Goal: Transaction & Acquisition: Purchase product/service

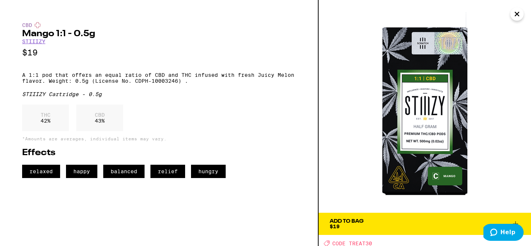
scroll to position [1, 0]
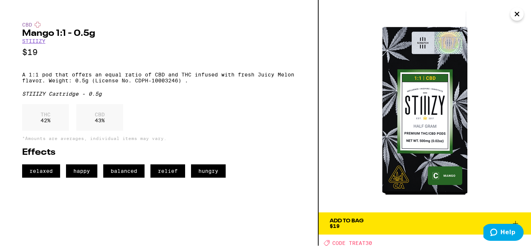
click at [369, 225] on span "Add To Bag $19" at bounding box center [425, 223] width 190 height 10
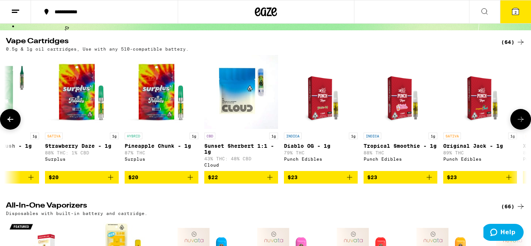
scroll to position [39, 0]
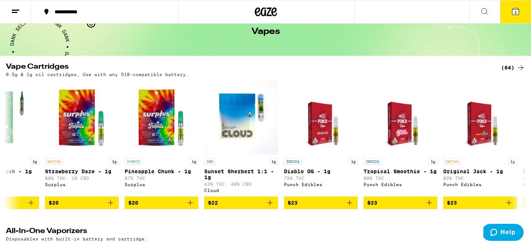
click at [516, 10] on span "2" at bounding box center [516, 12] width 2 height 4
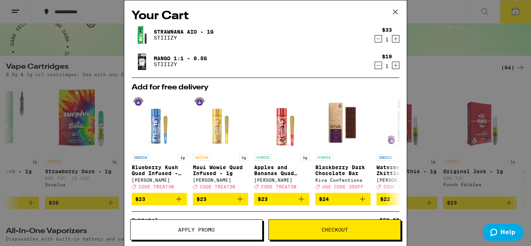
click at [397, 10] on icon at bounding box center [395, 11] width 11 height 11
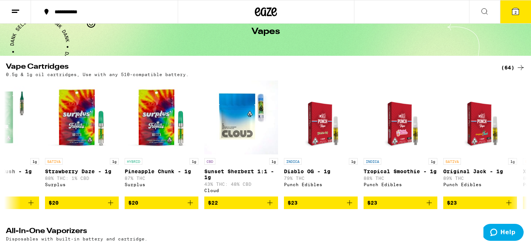
click at [484, 11] on icon at bounding box center [484, 11] width 9 height 9
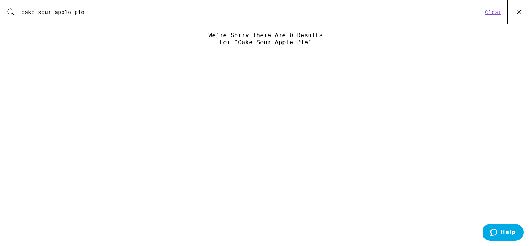
type input "cake sour apple pie"
click at [517, 10] on icon at bounding box center [519, 11] width 11 height 11
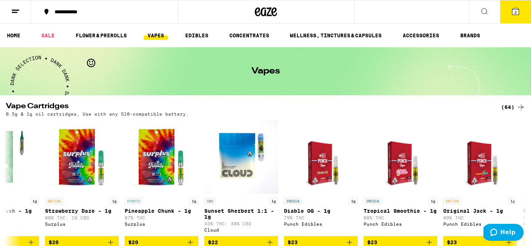
click at [512, 13] on icon at bounding box center [515, 11] width 7 height 7
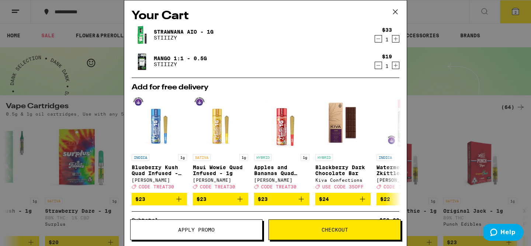
click at [149, 36] on img at bounding box center [142, 34] width 21 height 21
click at [143, 36] on img at bounding box center [142, 34] width 21 height 21
click at [175, 27] on div "Strawnana AIO - 1g STIIIZY" at bounding box center [251, 34] width 239 height 21
click at [175, 31] on link "Strawnana AIO - 1g" at bounding box center [184, 32] width 60 height 6
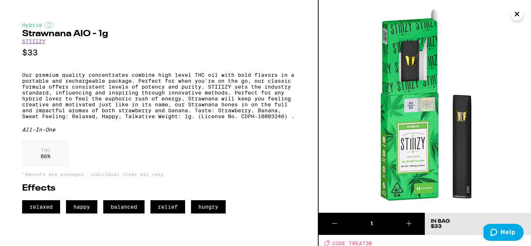
click at [517, 17] on icon "Close" at bounding box center [517, 13] width 9 height 11
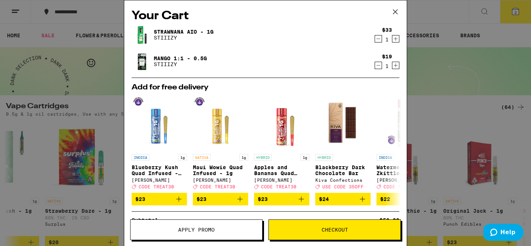
click at [187, 33] on link "Strawnana AIO - 1g" at bounding box center [184, 32] width 60 height 6
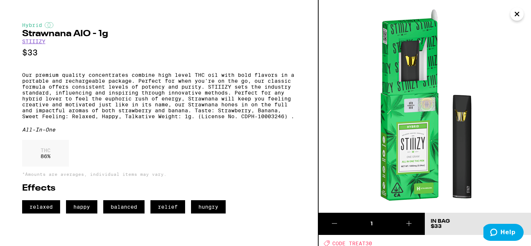
scroll to position [1, 0]
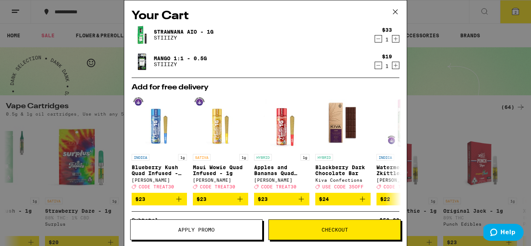
click at [160, 58] on link "Mango 1:1 - 0.5g" at bounding box center [180, 58] width 53 height 6
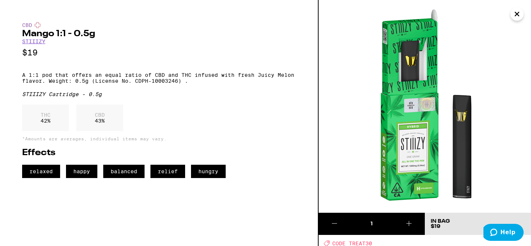
click at [519, 12] on icon "Close" at bounding box center [517, 14] width 4 height 4
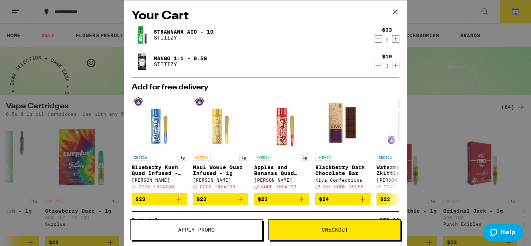
click at [192, 32] on link "Strawnana AIO - 1g" at bounding box center [184, 32] width 60 height 6
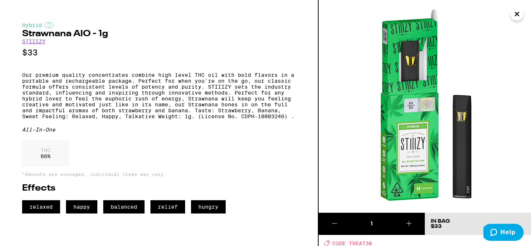
click at [517, 19] on icon "Close" at bounding box center [517, 13] width 9 height 11
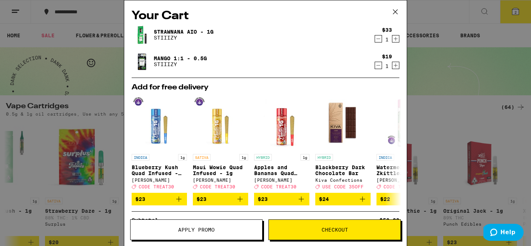
click at [377, 38] on icon "Decrement" at bounding box center [378, 38] width 7 height 9
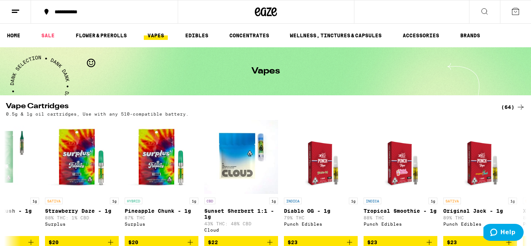
click at [157, 34] on link "VAPES" at bounding box center [156, 35] width 24 height 9
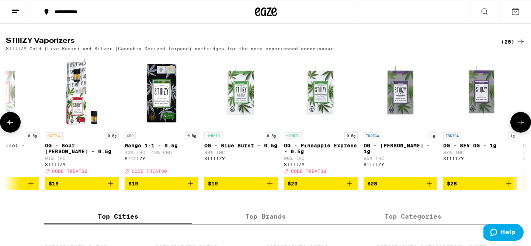
scroll to position [560, 0]
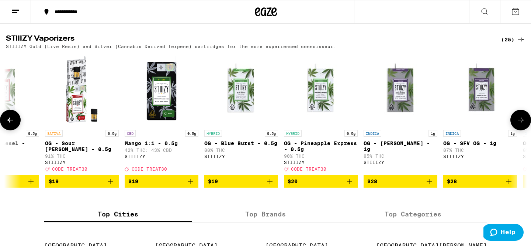
click at [11, 124] on icon at bounding box center [10, 119] width 9 height 9
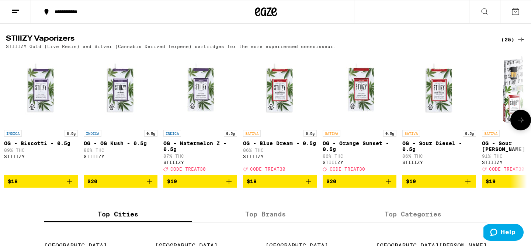
scroll to position [0, 0]
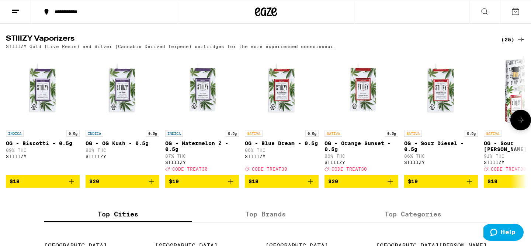
click at [524, 130] on button at bounding box center [521, 120] width 21 height 21
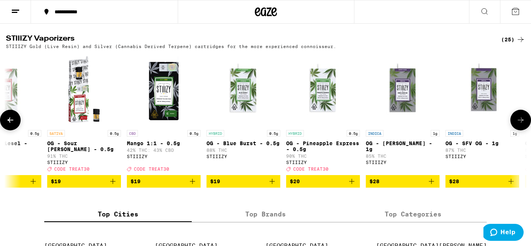
scroll to position [0, 439]
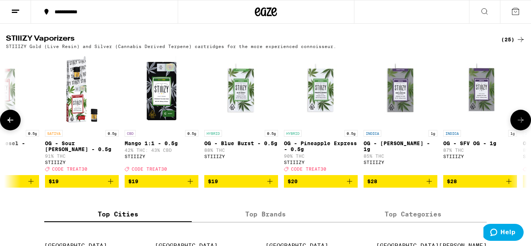
click at [525, 130] on button at bounding box center [521, 120] width 21 height 21
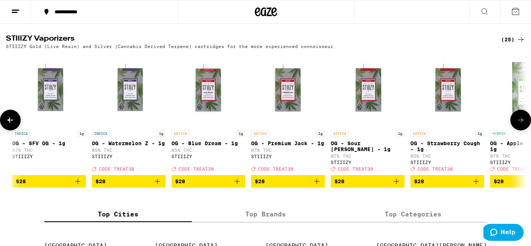
scroll to position [0, 878]
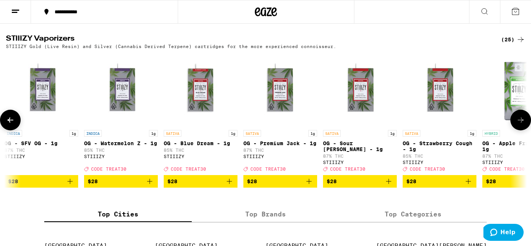
click at [518, 124] on icon at bounding box center [521, 119] width 9 height 9
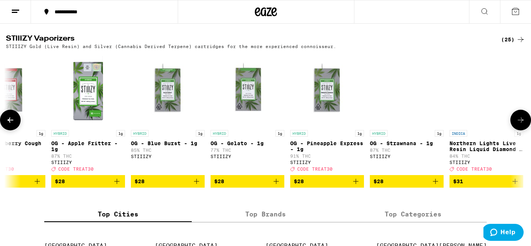
scroll to position [0, 1317]
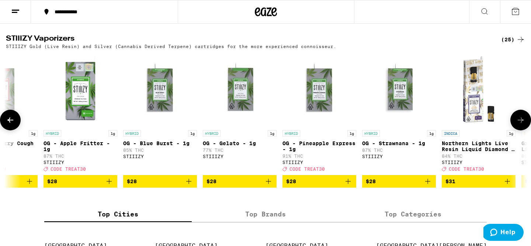
click at [13, 124] on icon at bounding box center [10, 119] width 9 height 9
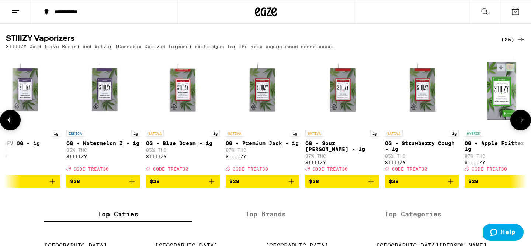
scroll to position [0, 878]
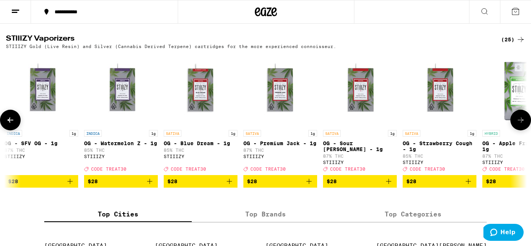
click at [15, 130] on button at bounding box center [10, 120] width 21 height 21
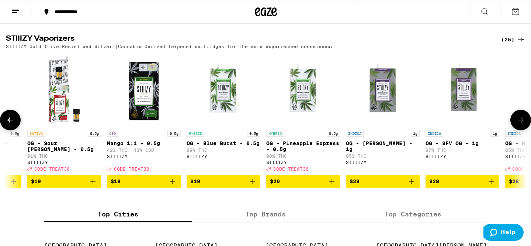
scroll to position [0, 439]
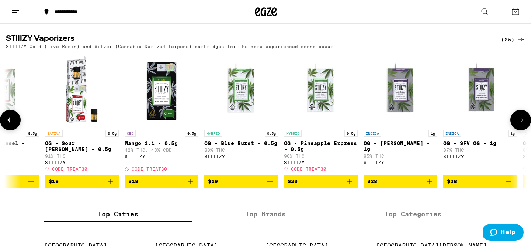
click at [309, 108] on img "Open page for OG - Pineapple Express - 0.5g from STIIIZY" at bounding box center [321, 89] width 74 height 74
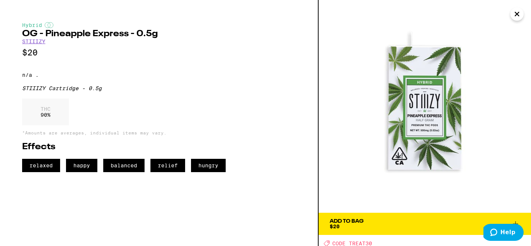
click at [349, 222] on div "Add To Bag" at bounding box center [347, 220] width 34 height 5
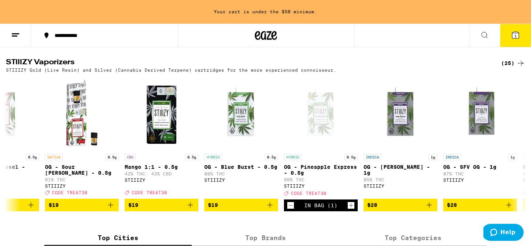
scroll to position [584, 0]
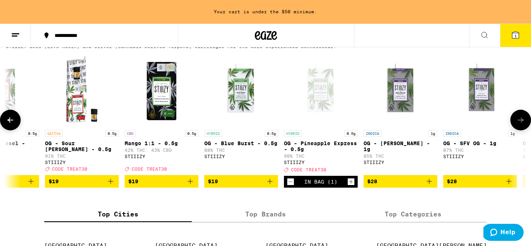
click at [77, 110] on img "Open page for OG - Sour Tangie - 0.5g from STIIIZY" at bounding box center [82, 89] width 74 height 74
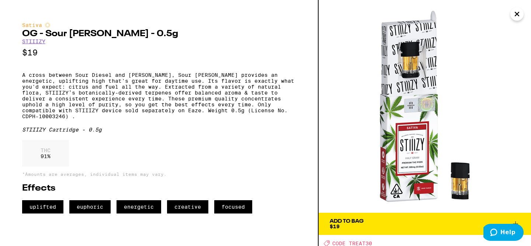
click at [517, 14] on icon "Close" at bounding box center [517, 14] width 4 height 4
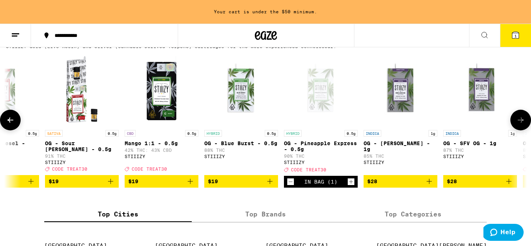
click at [167, 106] on img "Open page for Mango 1:1 - 0.5g from STIIIZY" at bounding box center [162, 89] width 74 height 74
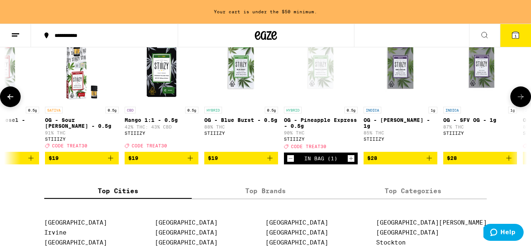
scroll to position [606, 0]
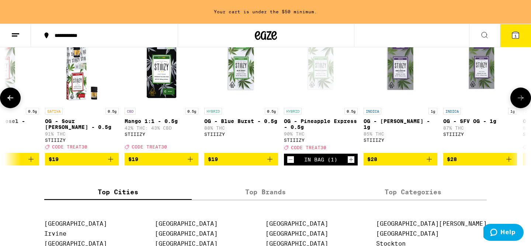
click at [12, 102] on icon at bounding box center [10, 97] width 9 height 9
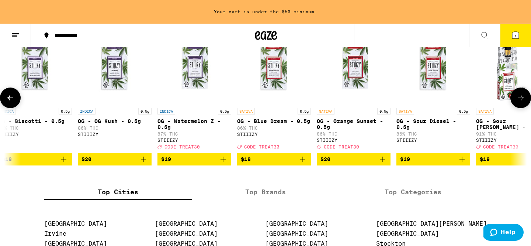
scroll to position [0, 0]
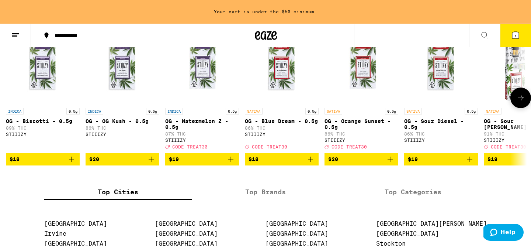
click at [517, 102] on icon at bounding box center [521, 97] width 9 height 9
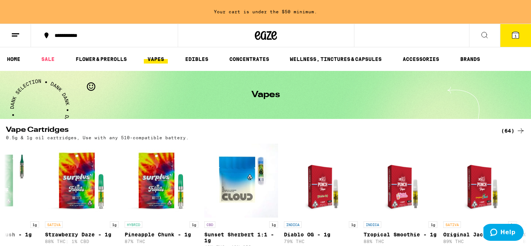
click at [160, 60] on link "VAPES" at bounding box center [156, 59] width 24 height 9
click at [109, 60] on link "FLOWER & PREROLLS" at bounding box center [101, 59] width 59 height 9
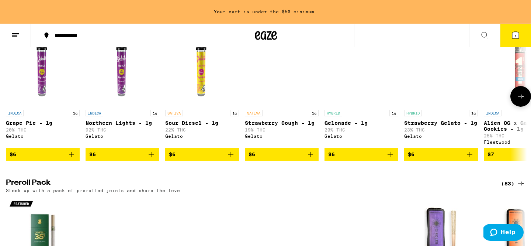
scroll to position [425, 0]
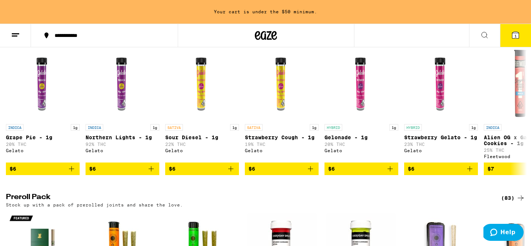
click at [517, 40] on button "1" at bounding box center [515, 35] width 31 height 23
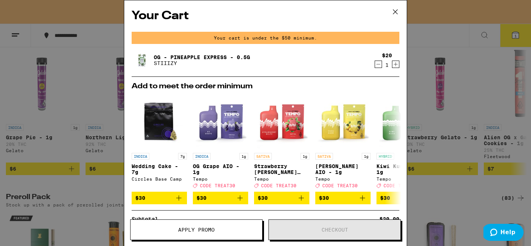
click at [193, 56] on link "OG - Pineapple Express - 0.5g" at bounding box center [202, 57] width 96 height 6
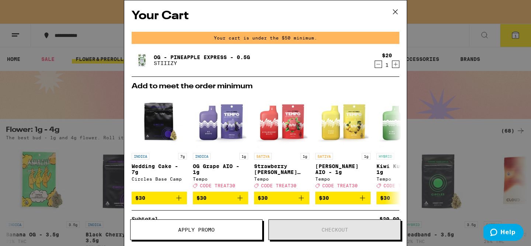
scroll to position [425, 0]
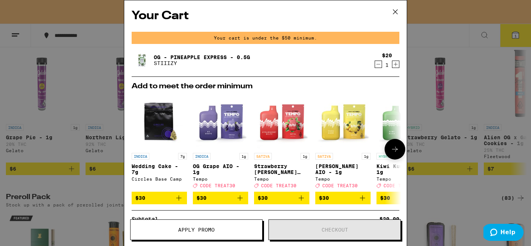
click at [390, 148] on button at bounding box center [395, 149] width 21 height 21
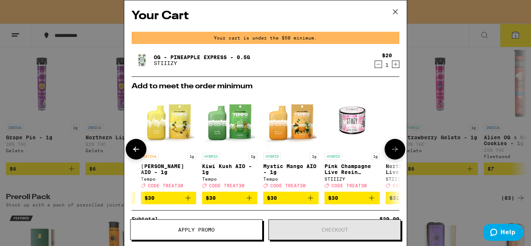
scroll to position [0, 187]
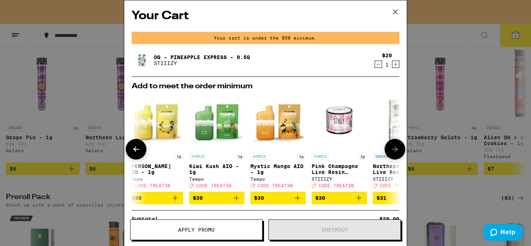
click at [136, 152] on icon at bounding box center [136, 149] width 9 height 9
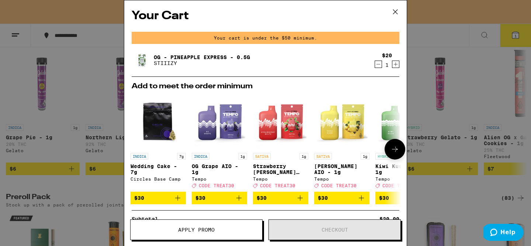
scroll to position [0, 0]
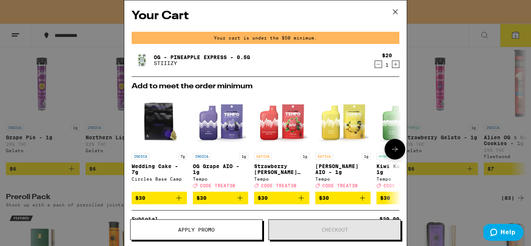
click at [396, 156] on button at bounding box center [395, 149] width 21 height 21
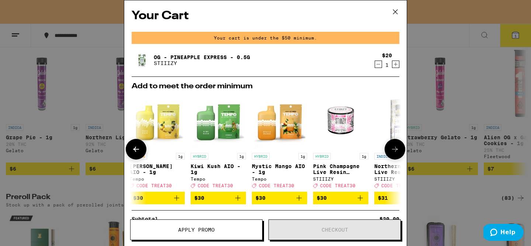
scroll to position [0, 187]
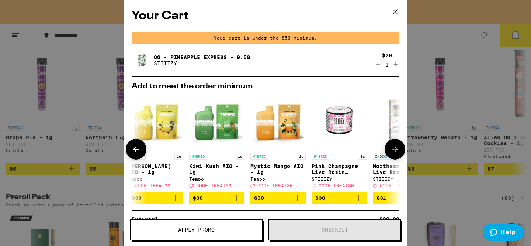
click at [282, 132] on img "Open page for Mystic Mango AIO - 1g from Tempo" at bounding box center [278, 121] width 55 height 55
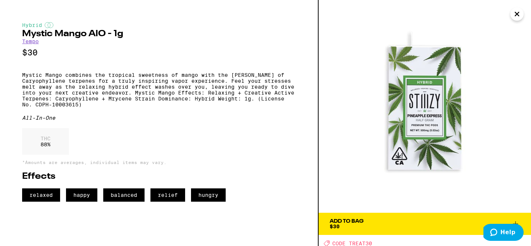
click at [517, 13] on icon "Close" at bounding box center [517, 14] width 4 height 4
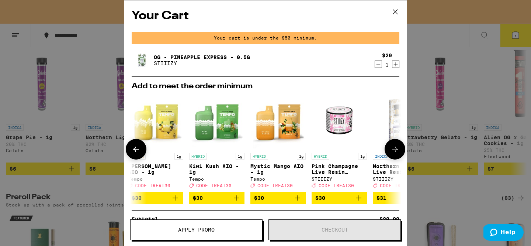
click at [265, 202] on span "$30" at bounding box center [278, 197] width 48 height 9
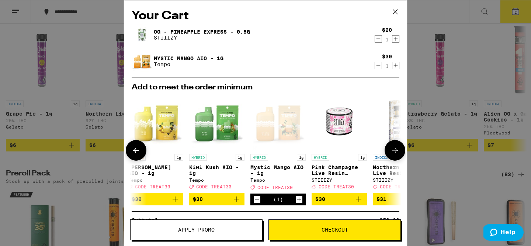
scroll to position [402, 0]
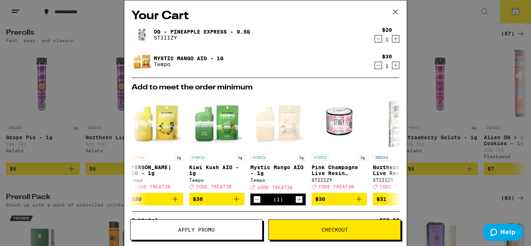
click at [184, 55] on link "Mystic Mango AIO - 1g" at bounding box center [189, 58] width 70 height 6
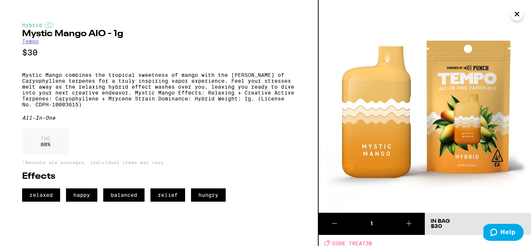
scroll to position [1, 0]
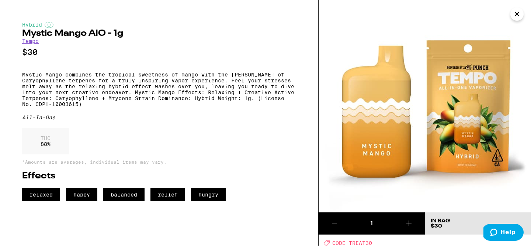
scroll to position [402, 0]
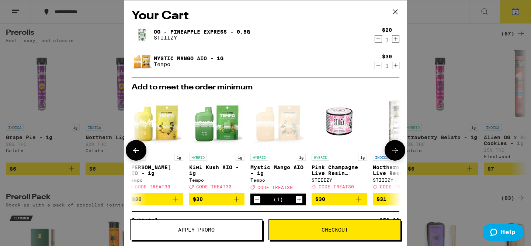
click at [391, 154] on icon at bounding box center [395, 150] width 9 height 9
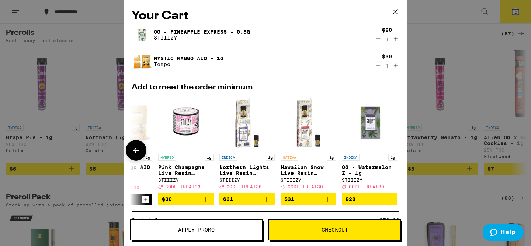
scroll to position [0, 345]
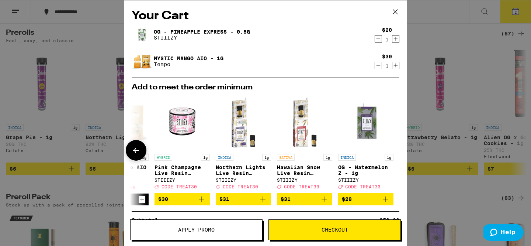
click at [141, 150] on button at bounding box center [136, 150] width 21 height 21
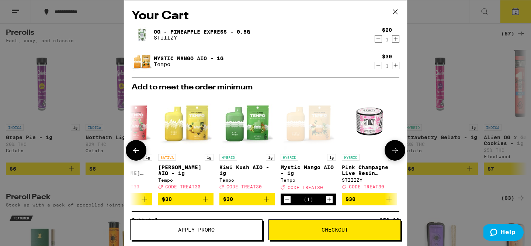
click at [141, 150] on button at bounding box center [136, 150] width 21 height 21
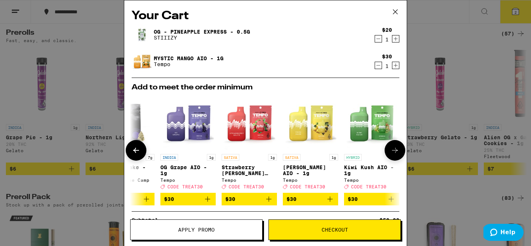
scroll to position [0, 0]
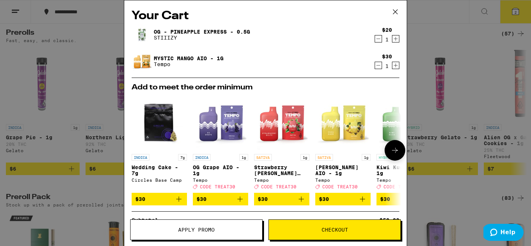
click at [141, 150] on div at bounding box center [136, 150] width 21 height 21
click at [377, 39] on icon "Decrement" at bounding box center [378, 38] width 7 height 9
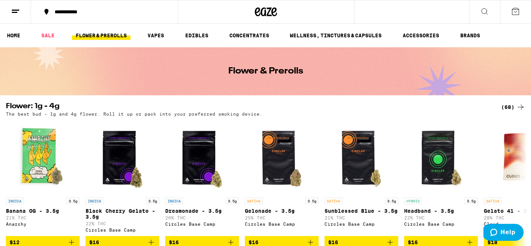
click at [484, 6] on button at bounding box center [484, 11] width 31 height 23
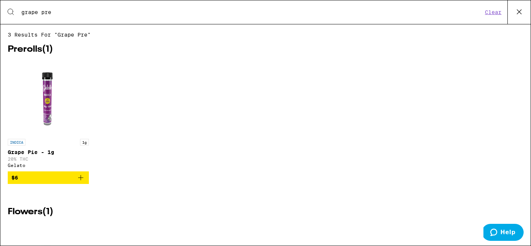
type input "grape pre"
click at [49, 98] on img "Open page for Grape Pie - 1g from Gelato" at bounding box center [48, 98] width 74 height 74
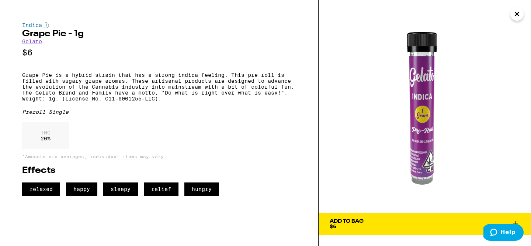
click at [354, 222] on div "Add To Bag" at bounding box center [347, 220] width 34 height 5
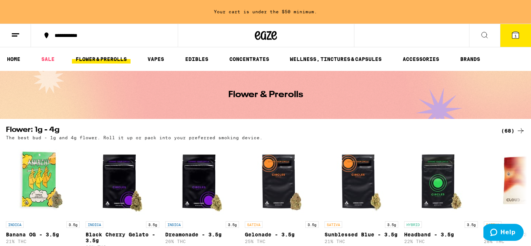
click at [514, 42] on button "1" at bounding box center [515, 35] width 31 height 23
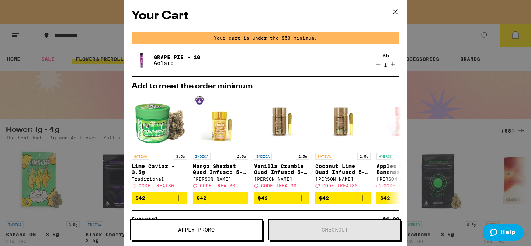
click at [394, 10] on icon at bounding box center [395, 12] width 4 height 4
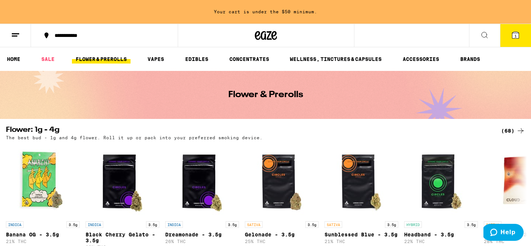
click at [476, 32] on button at bounding box center [484, 35] width 31 height 23
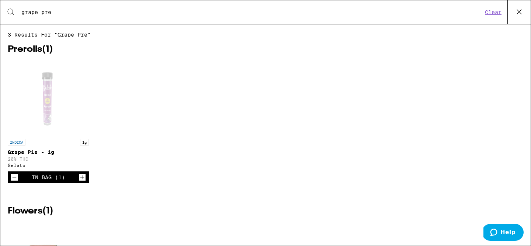
click at [82, 182] on icon "Increment" at bounding box center [82, 177] width 7 height 9
click at [523, 9] on icon at bounding box center [519, 11] width 11 height 11
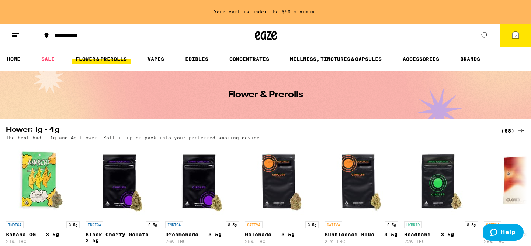
click at [522, 37] on button "2" at bounding box center [515, 35] width 31 height 23
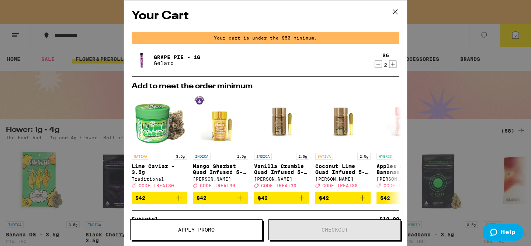
click at [379, 66] on icon "Decrement" at bounding box center [378, 64] width 7 height 9
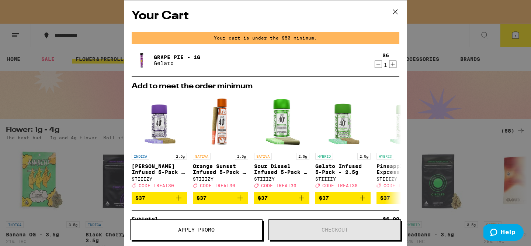
click at [395, 11] on icon at bounding box center [395, 11] width 11 height 11
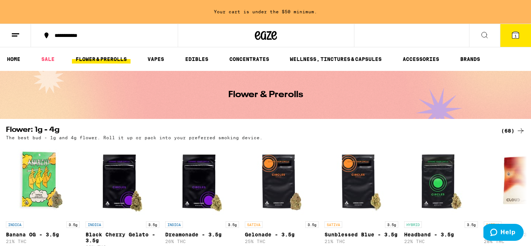
click at [488, 32] on icon at bounding box center [484, 35] width 9 height 9
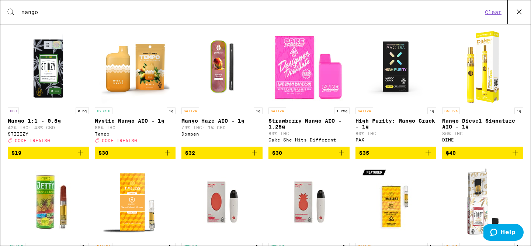
scroll to position [32, 0]
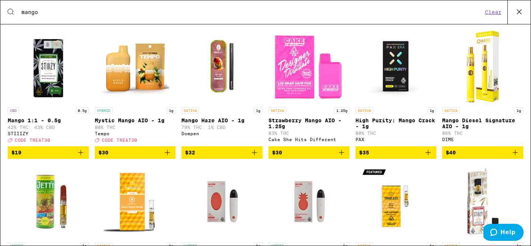
type input "mango"
click at [320, 86] on img "Open page for Strawberry Mango AIO - 1.25g from Cake She Hits Different" at bounding box center [309, 67] width 74 height 74
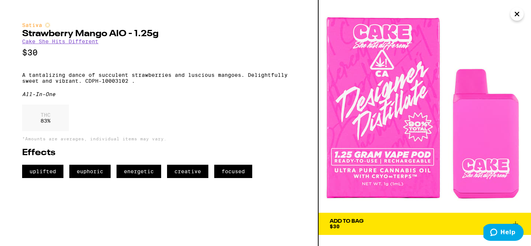
click at [515, 16] on icon "Close" at bounding box center [517, 14] width 4 height 4
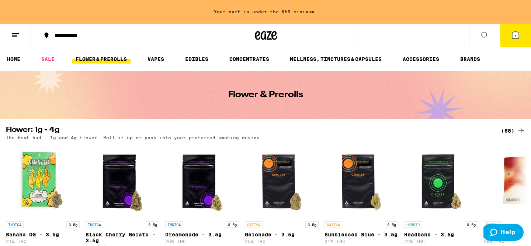
click at [478, 34] on button at bounding box center [484, 35] width 31 height 23
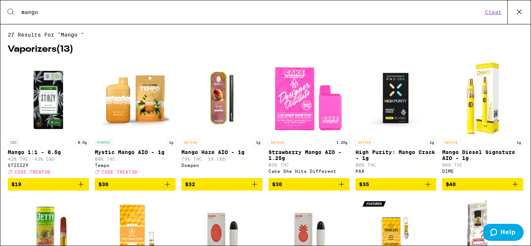
click at [153, 183] on button "$30" at bounding box center [135, 184] width 81 height 13
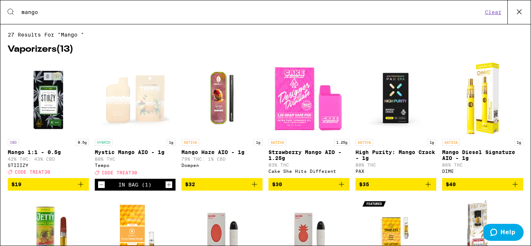
click at [520, 11] on icon at bounding box center [519, 11] width 11 height 11
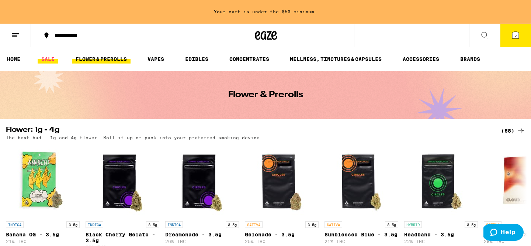
click at [52, 58] on link "SALE" at bounding box center [48, 59] width 21 height 9
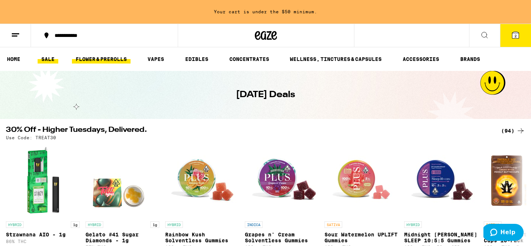
click at [95, 59] on link "FLOWER & PREROLLS" at bounding box center [101, 59] width 59 height 9
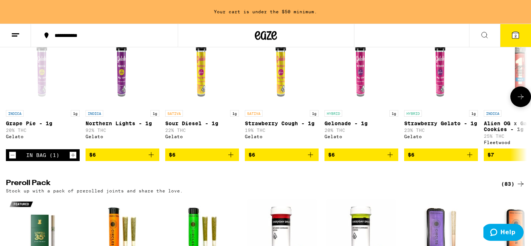
scroll to position [441, 0]
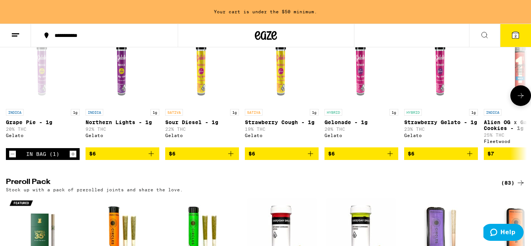
click at [527, 106] on button at bounding box center [521, 95] width 21 height 21
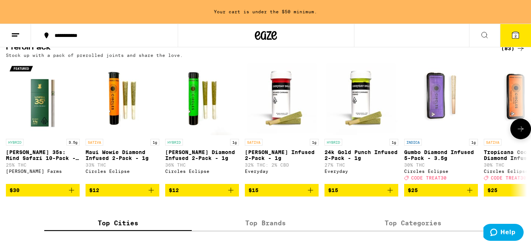
scroll to position [574, 0]
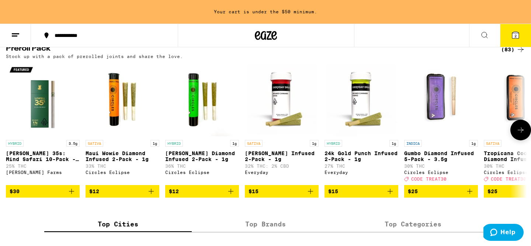
click at [519, 134] on icon at bounding box center [521, 129] width 9 height 9
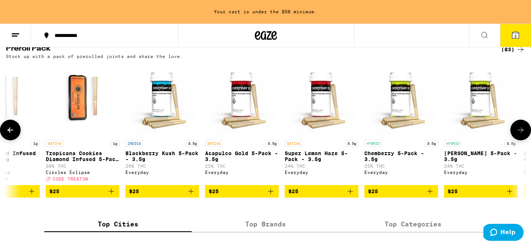
scroll to position [0, 439]
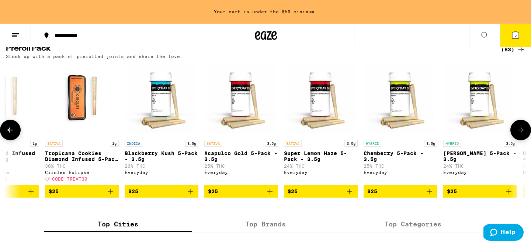
click at [519, 134] on icon at bounding box center [521, 129] width 9 height 9
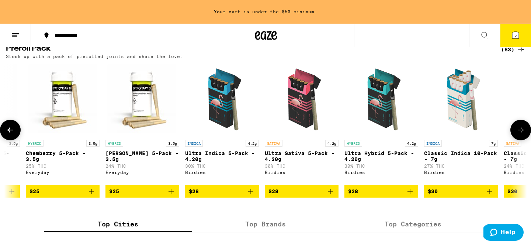
scroll to position [0, 878]
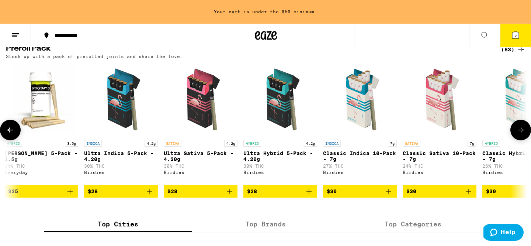
click at [519, 134] on icon at bounding box center [521, 129] width 9 height 9
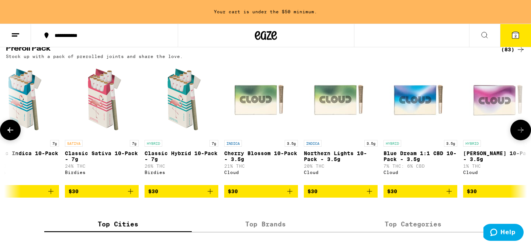
scroll to position [0, 1317]
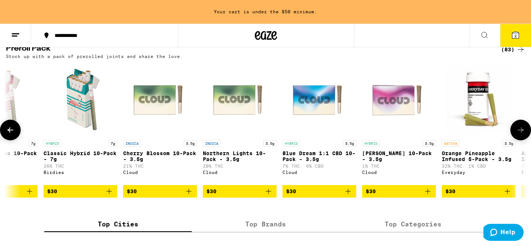
click at [14, 134] on icon at bounding box center [10, 129] width 9 height 9
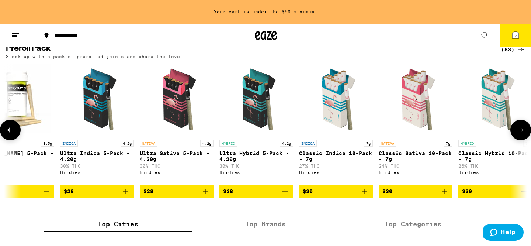
scroll to position [0, 878]
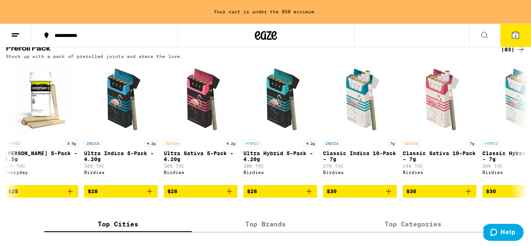
click at [263, 46] on div at bounding box center [266, 36] width 177 height 24
click at [265, 38] on icon at bounding box center [266, 35] width 11 height 9
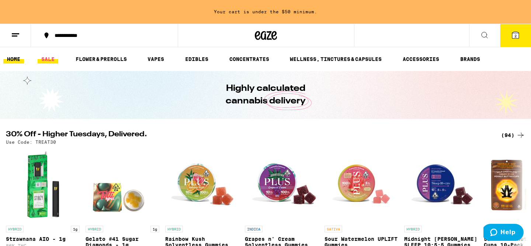
click at [42, 59] on link "SALE" at bounding box center [48, 59] width 21 height 9
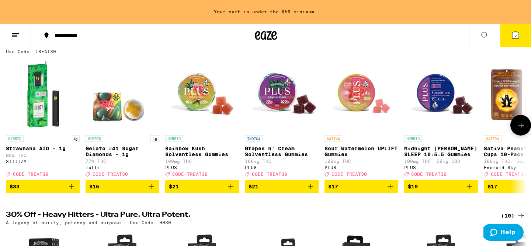
scroll to position [82, 0]
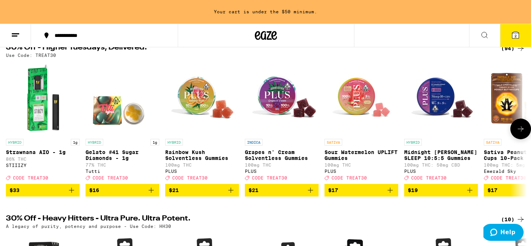
click at [522, 133] on icon at bounding box center [521, 128] width 9 height 9
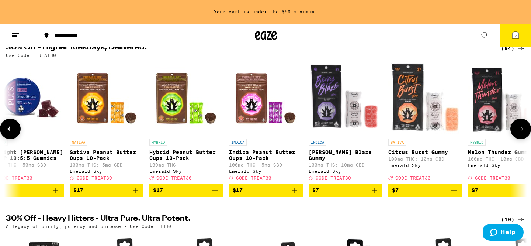
scroll to position [0, 439]
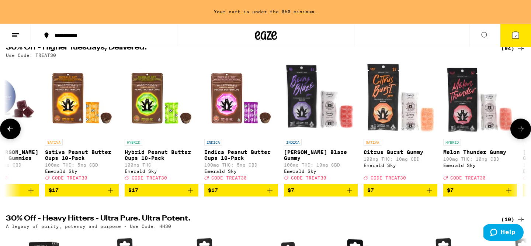
click at [522, 133] on icon at bounding box center [521, 128] width 9 height 9
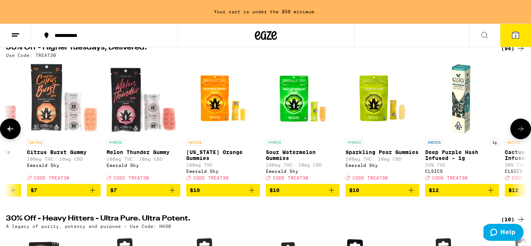
scroll to position [0, 878]
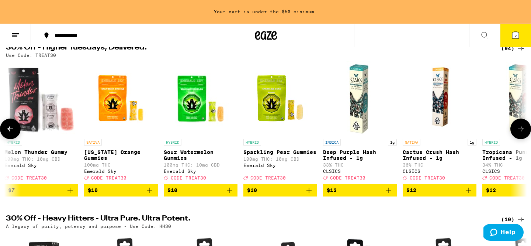
click at [522, 133] on icon at bounding box center [521, 128] width 9 height 9
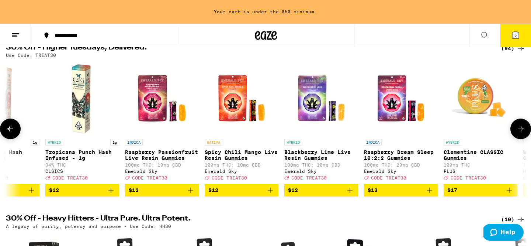
scroll to position [0, 1317]
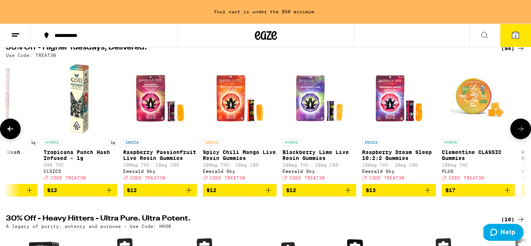
click at [528, 137] on button at bounding box center [521, 128] width 21 height 21
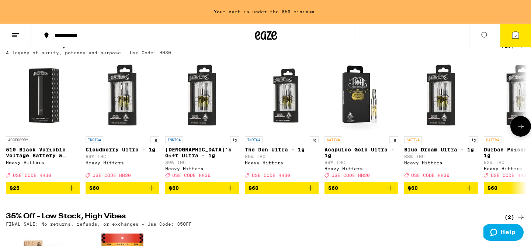
scroll to position [255, 0]
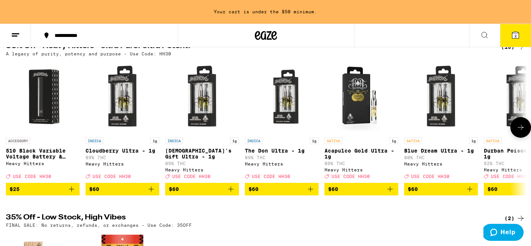
click at [520, 138] on button at bounding box center [521, 127] width 21 height 21
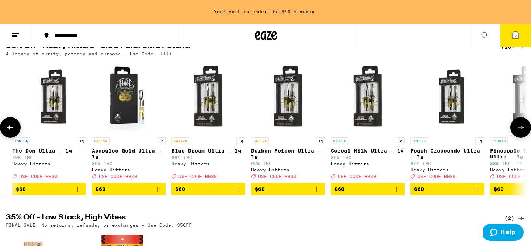
scroll to position [0, 277]
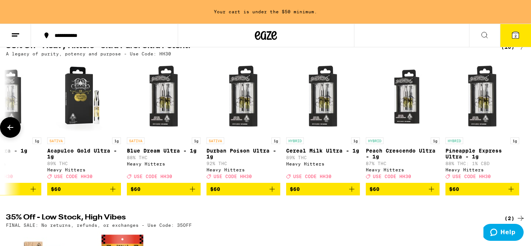
click at [520, 138] on div at bounding box center [521, 127] width 21 height 21
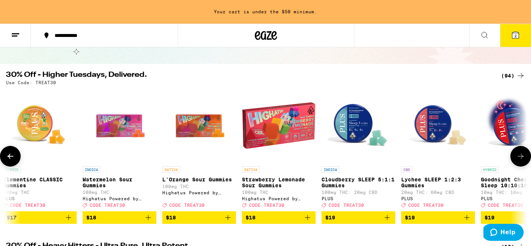
scroll to position [46, 0]
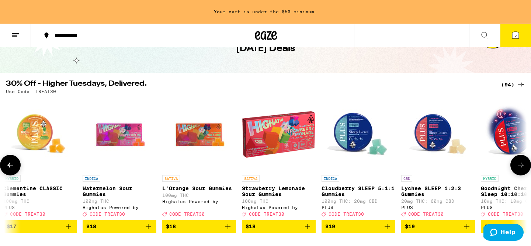
click at [13, 169] on icon at bounding box center [10, 164] width 9 height 9
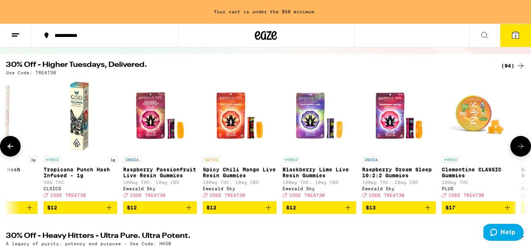
scroll to position [66, 0]
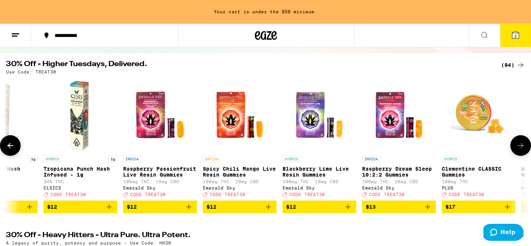
click at [84, 121] on img "Open page for Tropicana Punch Hash Infused - 1g from CLSICS" at bounding box center [81, 115] width 74 height 74
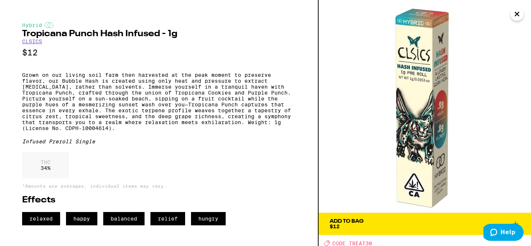
click at [342, 221] on div "Add To Bag" at bounding box center [347, 220] width 34 height 5
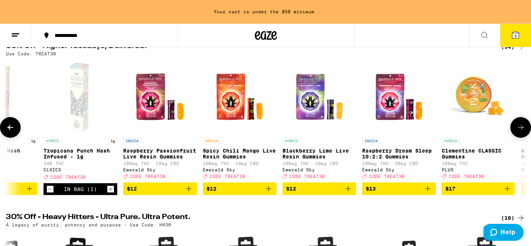
scroll to position [84, 0]
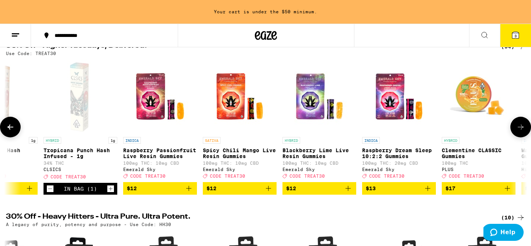
click at [10, 131] on icon at bounding box center [10, 126] width 9 height 9
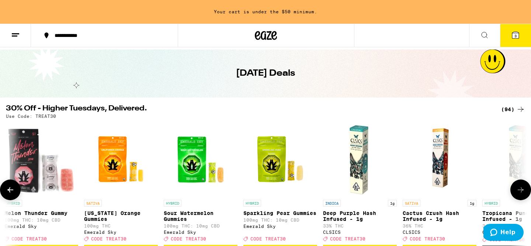
scroll to position [0, 0]
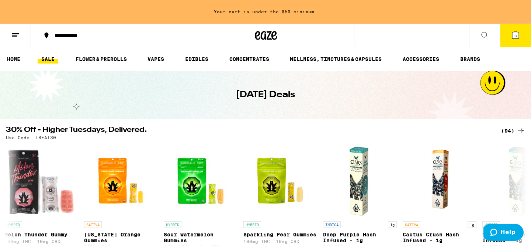
click at [14, 65] on ul "HOME SALE FLOWER & PREROLLS VAPES EDIBLES CONCENTRATES WELLNESS, TINCTURES & CA…" at bounding box center [265, 59] width 531 height 24
click at [14, 62] on link "HOME" at bounding box center [13, 59] width 21 height 9
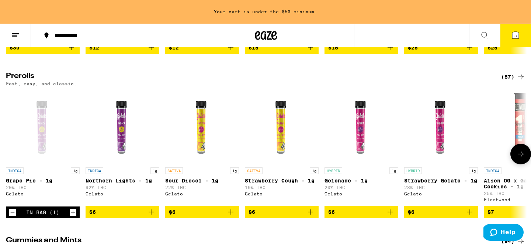
scroll to position [1903, 0]
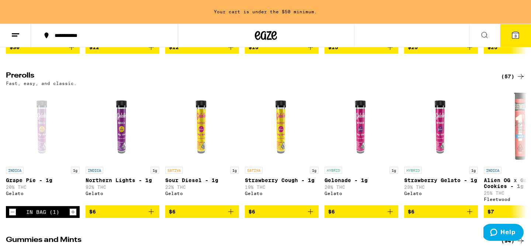
click at [518, 38] on icon at bounding box center [515, 35] width 7 height 7
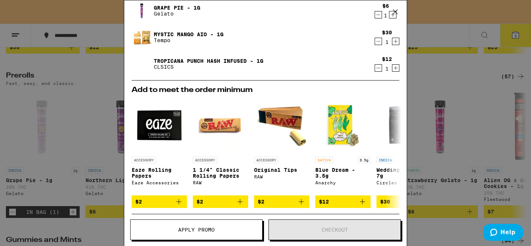
scroll to position [54, 0]
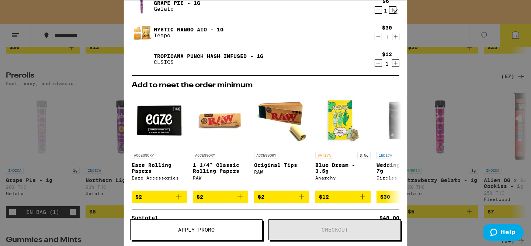
click at [227, 230] on span "Apply Promo" at bounding box center [197, 229] width 132 height 5
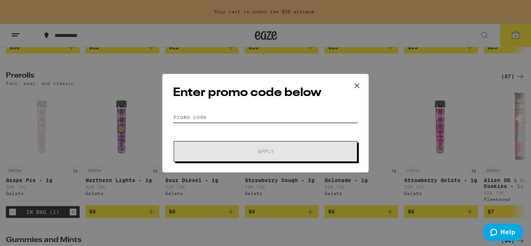
click at [213, 117] on input "Promo Code" at bounding box center [265, 116] width 185 height 11
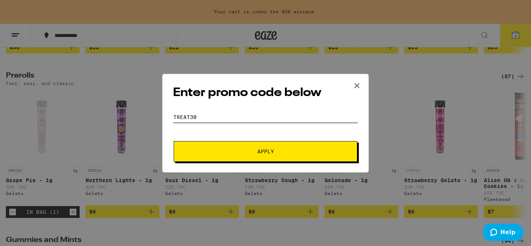
type input "treat30"
click at [219, 146] on button "Apply" at bounding box center [266, 151] width 184 height 21
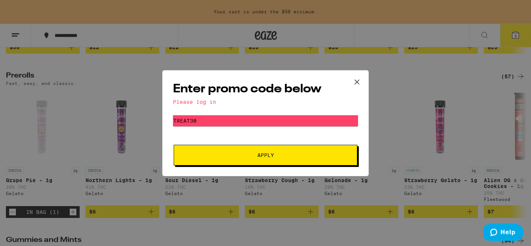
click at [356, 81] on icon at bounding box center [357, 81] width 4 height 4
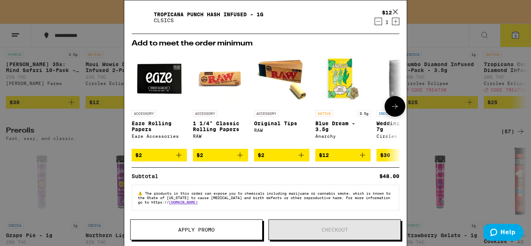
scroll to position [101, 0]
click at [391, 103] on icon at bounding box center [395, 106] width 9 height 9
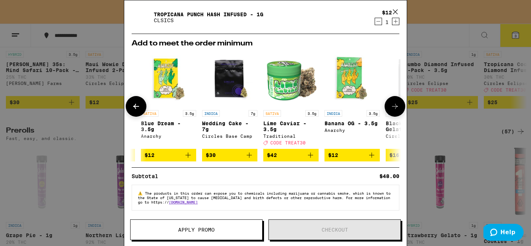
scroll to position [0, 187]
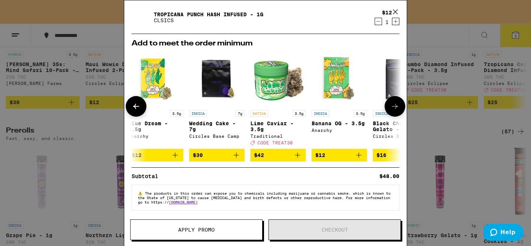
click at [392, 104] on icon at bounding box center [395, 106] width 6 height 5
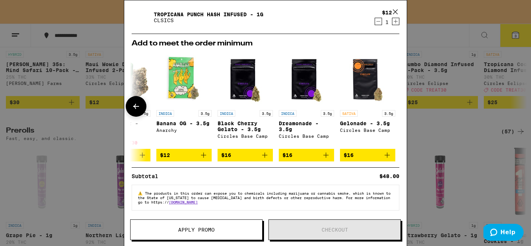
scroll to position [0, 345]
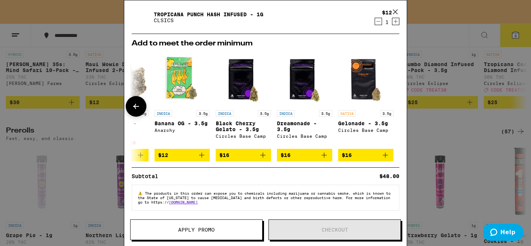
click at [392, 102] on div at bounding box center [395, 106] width 21 height 21
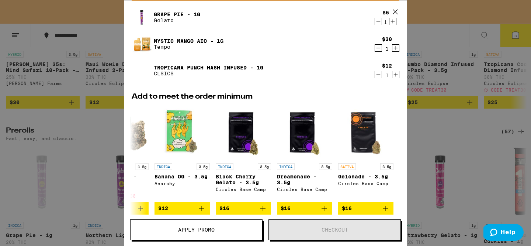
scroll to position [0, 0]
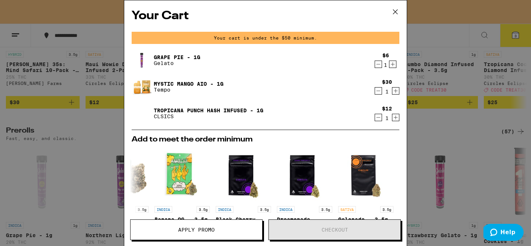
click at [172, 55] on link "Grape Pie - 1g" at bounding box center [177, 57] width 46 height 6
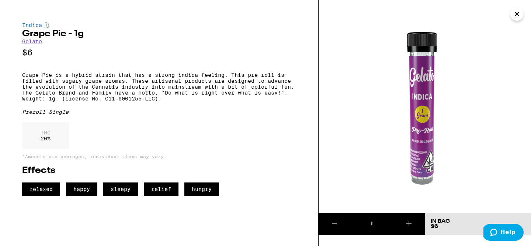
click at [519, 10] on icon "Close" at bounding box center [517, 13] width 9 height 11
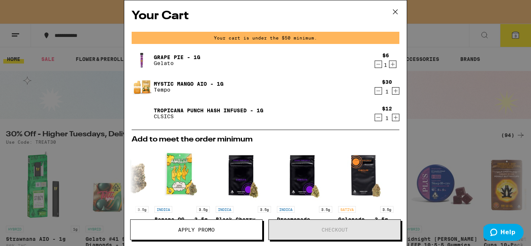
click at [395, 10] on icon at bounding box center [395, 11] width 11 height 11
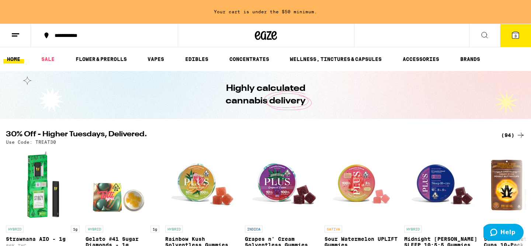
click at [477, 29] on button at bounding box center [484, 35] width 31 height 23
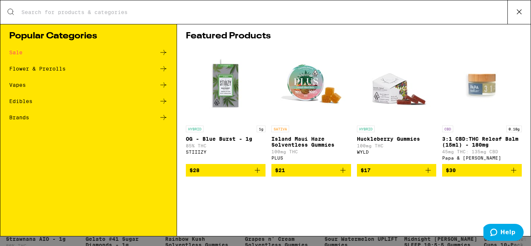
click at [339, 17] on div "Search for Products" at bounding box center [265, 12] width 531 height 24
click at [310, 15] on input "Search for Products" at bounding box center [264, 12] width 487 height 7
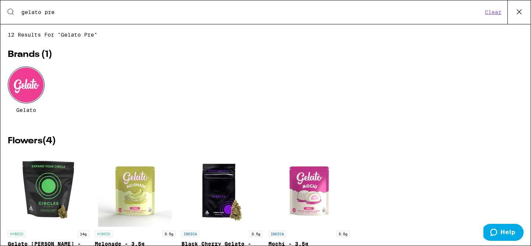
type input "gelato pre"
click at [522, 7] on icon at bounding box center [519, 11] width 11 height 11
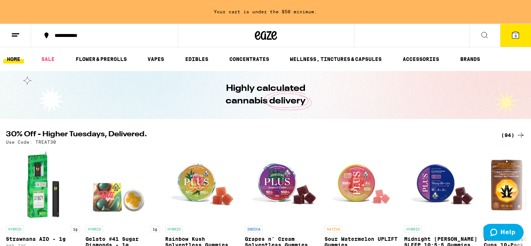
click at [519, 35] on icon at bounding box center [515, 35] width 7 height 7
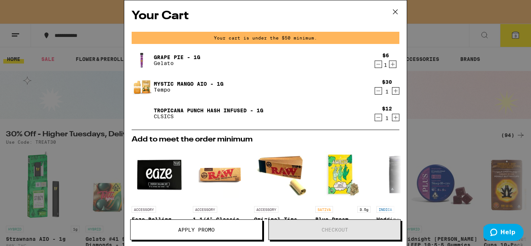
click at [185, 56] on link "Grape Pie - 1g" at bounding box center [177, 57] width 46 height 6
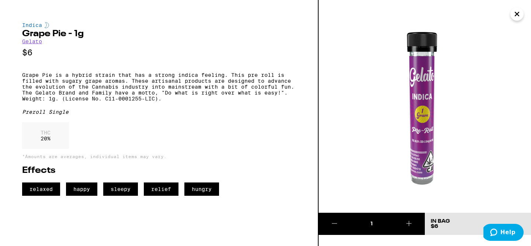
click at [518, 14] on icon "Close" at bounding box center [517, 14] width 4 height 4
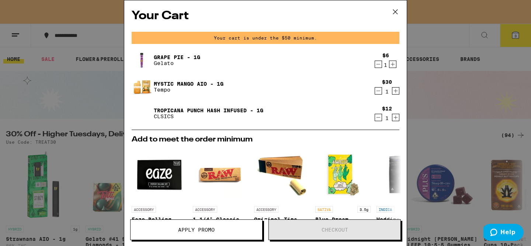
click at [378, 63] on icon "Decrement" at bounding box center [378, 64] width 7 height 9
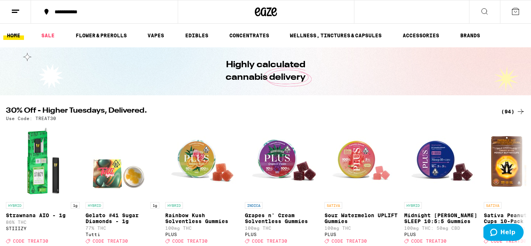
click at [486, 12] on icon at bounding box center [484, 11] width 9 height 9
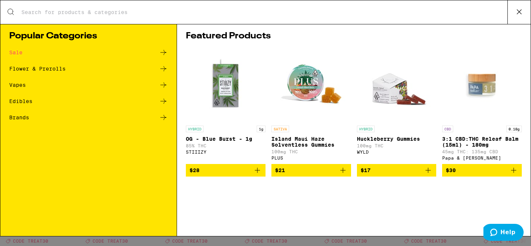
click at [207, 9] on input "Search for Products" at bounding box center [264, 12] width 487 height 7
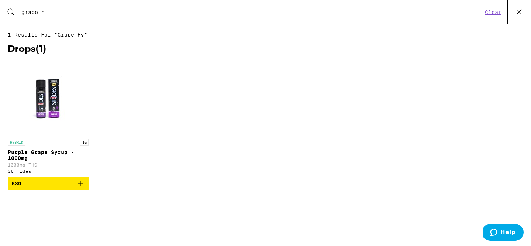
type input "grape"
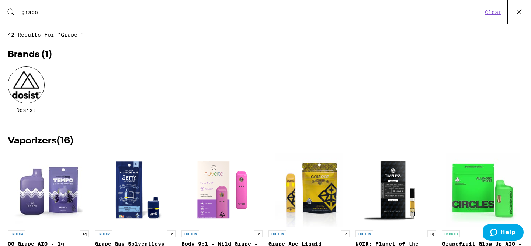
click at [81, 11] on input "grape" at bounding box center [252, 12] width 462 height 7
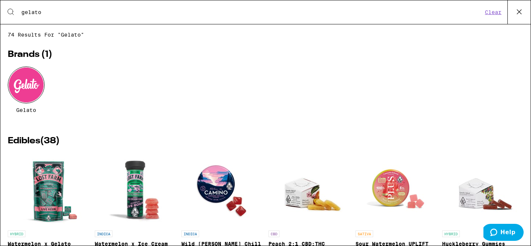
type input "gelato"
click at [521, 16] on icon at bounding box center [519, 11] width 11 height 11
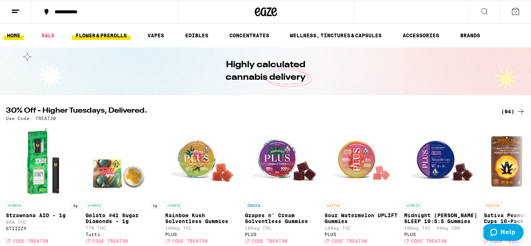
click at [121, 35] on link "FLOWER & PREROLLS" at bounding box center [101, 35] width 59 height 9
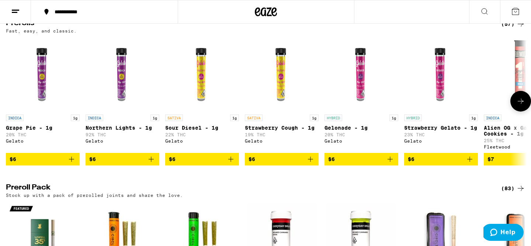
scroll to position [409, 0]
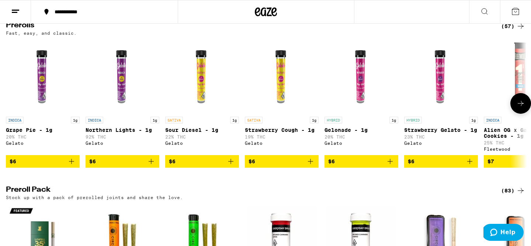
click at [522, 106] on icon at bounding box center [521, 103] width 6 height 5
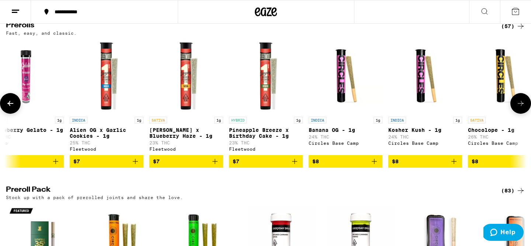
scroll to position [0, 439]
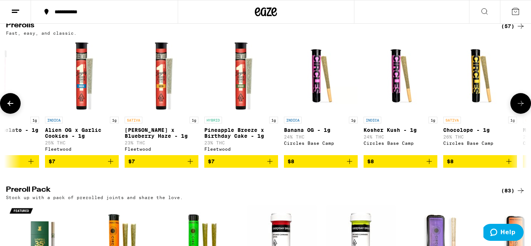
click at [522, 106] on icon at bounding box center [521, 103] width 6 height 5
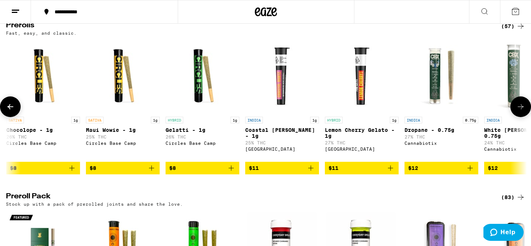
scroll to position [0, 878]
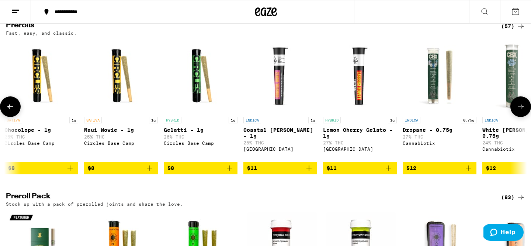
click at [522, 111] on icon at bounding box center [521, 106] width 9 height 9
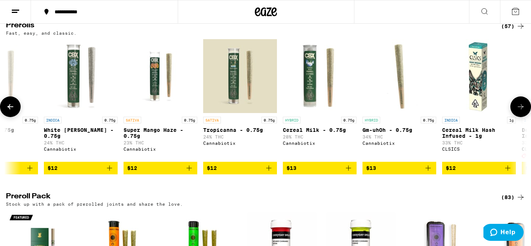
scroll to position [0, 1317]
click at [309, 106] on img "Open page for Cereal Milk - 0.75g from Cannabiotix" at bounding box center [320, 76] width 74 height 74
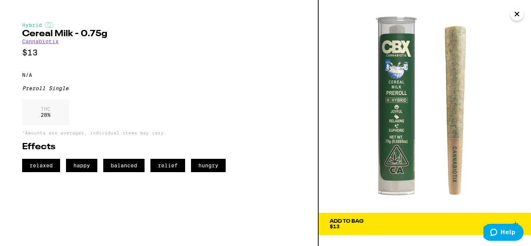
click at [517, 15] on icon "Close" at bounding box center [517, 14] width 4 height 4
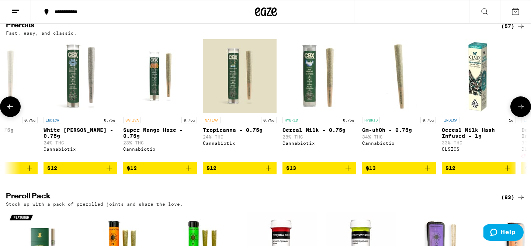
click at [518, 111] on icon at bounding box center [521, 106] width 9 height 9
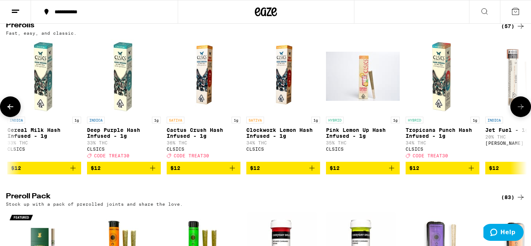
scroll to position [0, 1756]
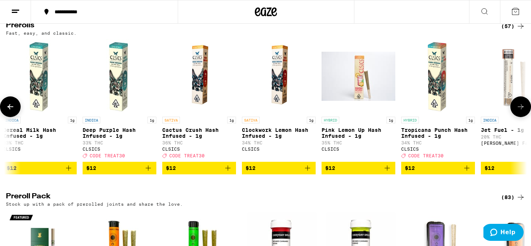
click at [519, 111] on icon at bounding box center [521, 106] width 9 height 9
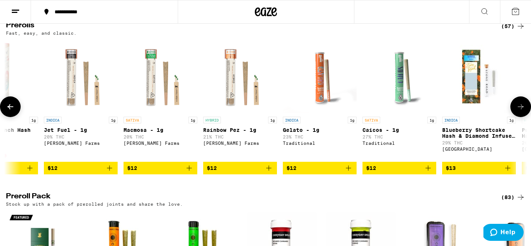
scroll to position [0, 2195]
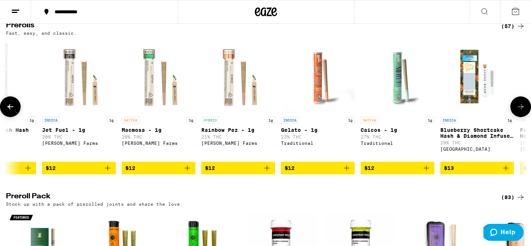
click at [517, 111] on icon at bounding box center [521, 106] width 9 height 9
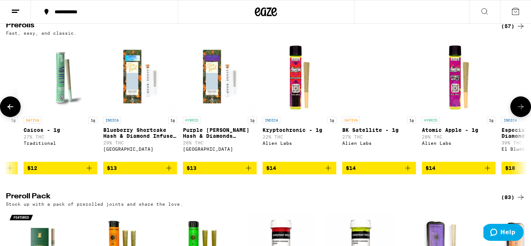
scroll to position [0, 2634]
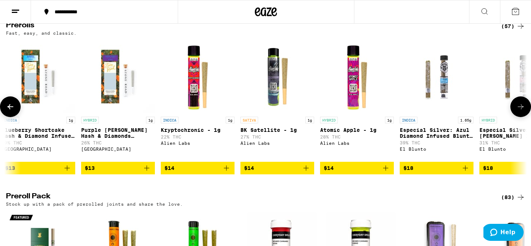
click at [525, 111] on icon at bounding box center [521, 106] width 9 height 9
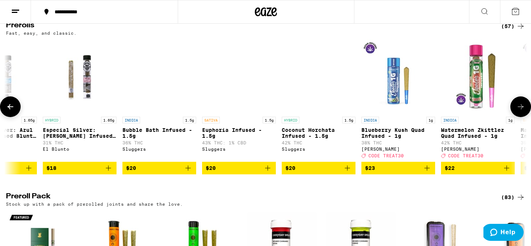
scroll to position [0, 3073]
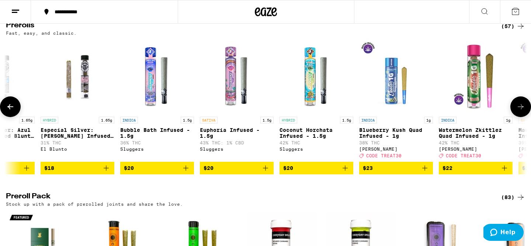
click at [525, 111] on icon at bounding box center [521, 106] width 9 height 9
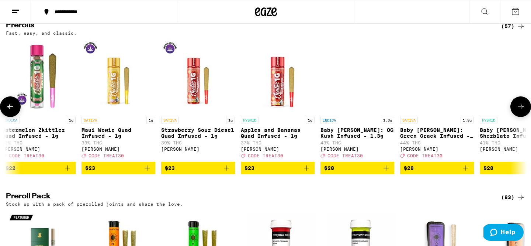
scroll to position [0, 3512]
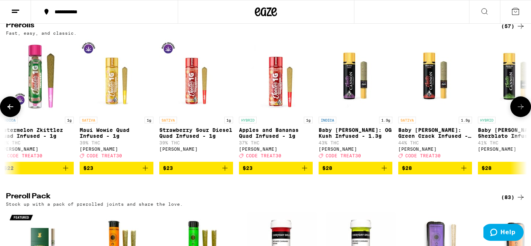
click at [11, 111] on icon at bounding box center [10, 106] width 9 height 9
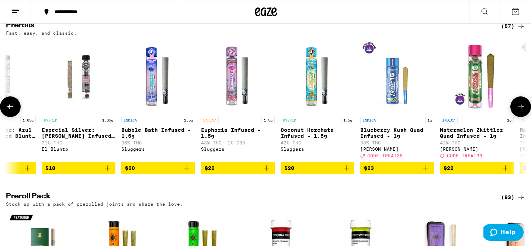
click at [11, 111] on icon at bounding box center [10, 106] width 9 height 9
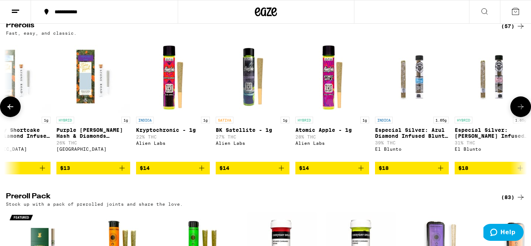
scroll to position [0, 2634]
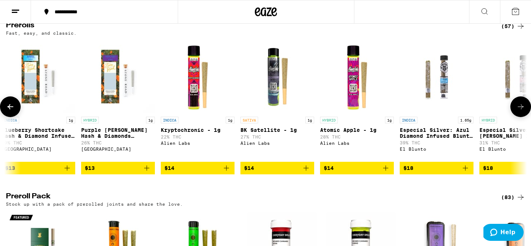
click at [11, 111] on icon at bounding box center [10, 106] width 9 height 9
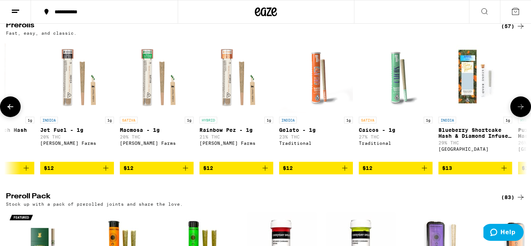
scroll to position [0, 2195]
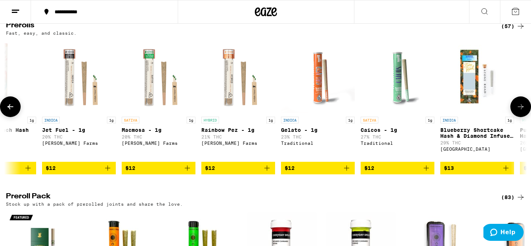
click at [11, 111] on icon at bounding box center [10, 106] width 9 height 9
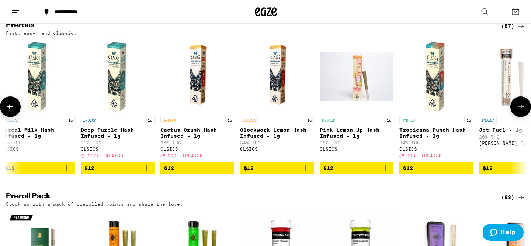
scroll to position [0, 1756]
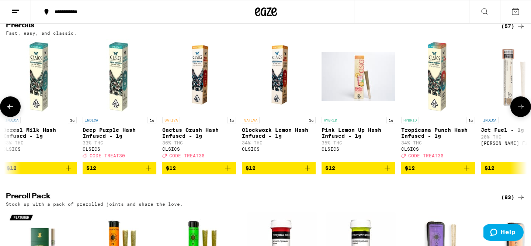
click at [14, 111] on icon at bounding box center [10, 106] width 9 height 9
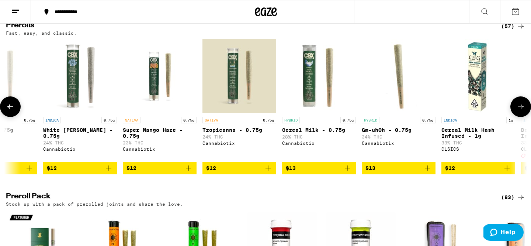
scroll to position [0, 1317]
click at [11, 111] on icon at bounding box center [10, 106] width 9 height 9
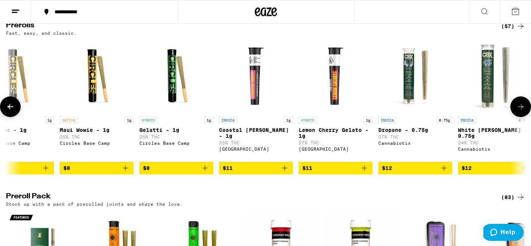
scroll to position [0, 878]
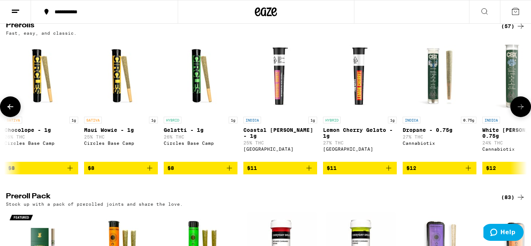
click at [521, 111] on icon at bounding box center [521, 106] width 9 height 9
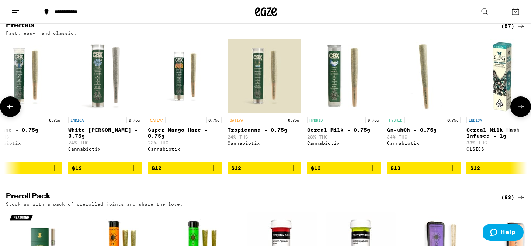
scroll to position [0, 1317]
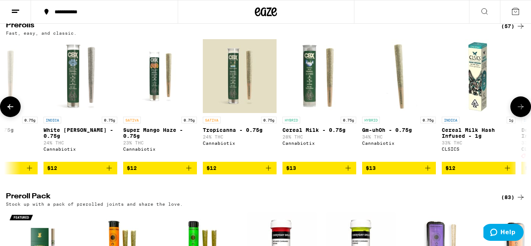
click at [317, 102] on img "Open page for Cereal Milk - 0.75g from Cannabiotix" at bounding box center [320, 76] width 74 height 74
click at [408, 97] on img "Open page for Gm-uhOh - 0.75g from Cannabiotix" at bounding box center [399, 76] width 74 height 74
click at [11, 111] on icon at bounding box center [10, 106] width 9 height 9
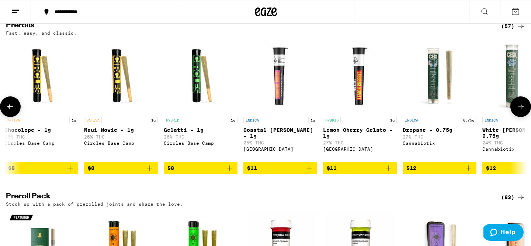
click at [11, 111] on icon at bounding box center [10, 106] width 9 height 9
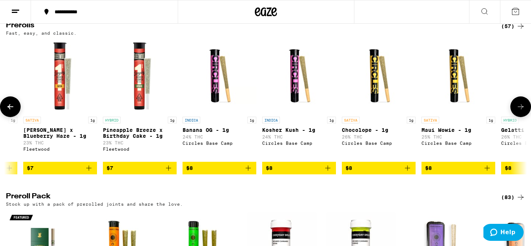
scroll to position [0, 439]
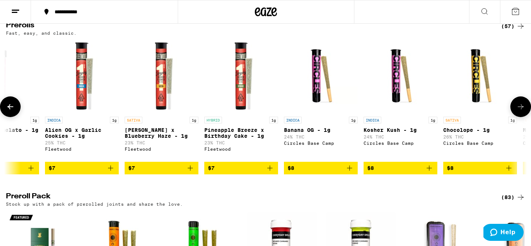
click at [11, 111] on icon at bounding box center [10, 106] width 9 height 9
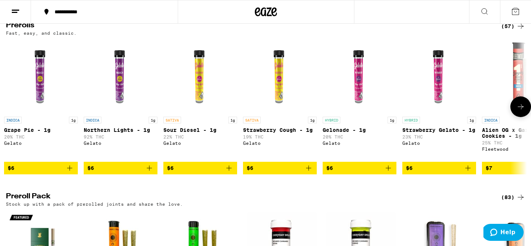
scroll to position [0, 0]
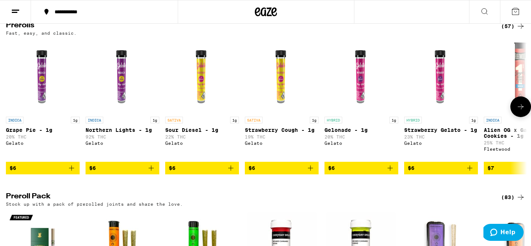
click at [436, 133] on p "Strawberry Gelato - 1g" at bounding box center [441, 130] width 74 height 6
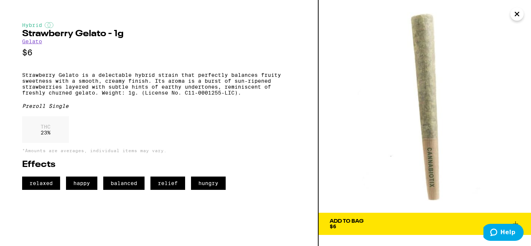
click at [344, 225] on div "Add To Bag $6" at bounding box center [347, 223] width 34 height 10
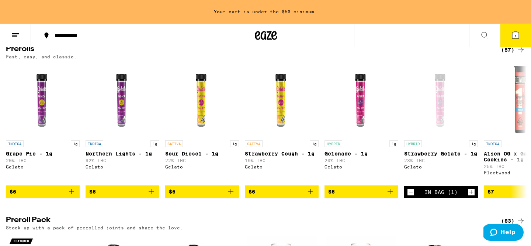
scroll to position [433, 0]
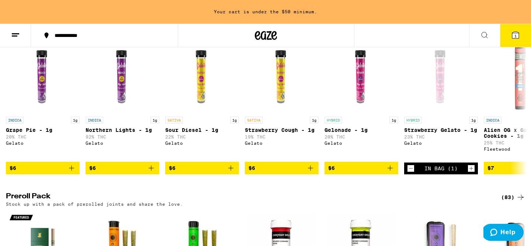
click at [515, 35] on span "1" at bounding box center [516, 36] width 2 height 4
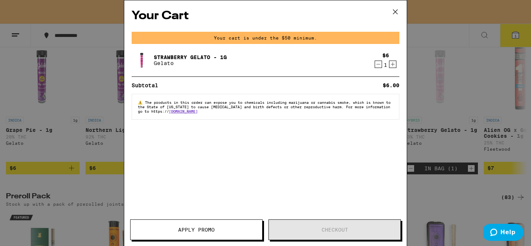
click at [398, 11] on icon at bounding box center [395, 11] width 11 height 11
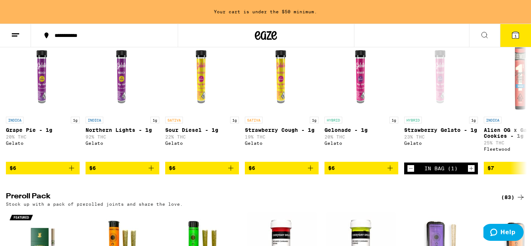
click at [19, 34] on icon at bounding box center [15, 35] width 9 height 9
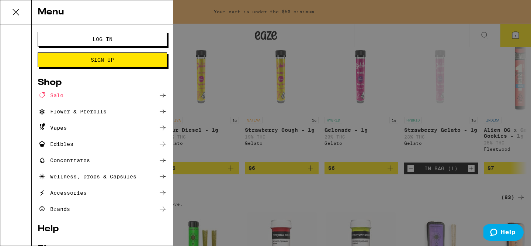
click at [71, 63] on button "Sign Up" at bounding box center [102, 59] width 129 height 15
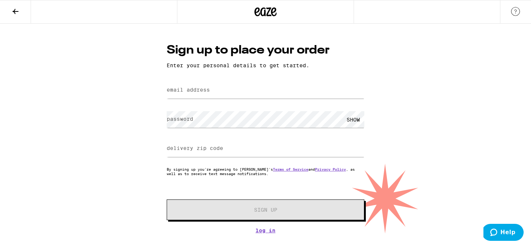
click at [200, 91] on label "email address" at bounding box center [188, 90] width 43 height 6
type input "[EMAIL_ADDRESS][DOMAIN_NAME]"
click at [258, 150] on input "delivery zip code" at bounding box center [266, 148] width 198 height 17
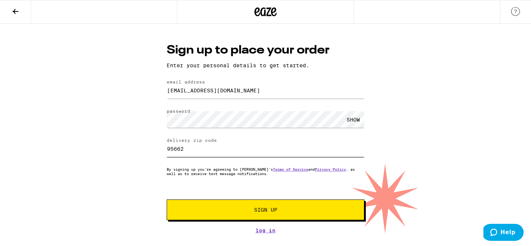
type input "95662"
click at [263, 215] on button "Sign Up" at bounding box center [266, 209] width 198 height 21
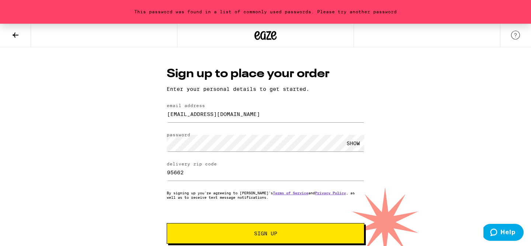
click at [243, 233] on span "Sign Up" at bounding box center [265, 233] width 147 height 5
click at [227, 231] on button "Sign Up" at bounding box center [266, 233] width 198 height 21
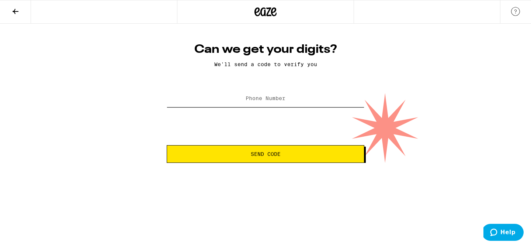
click at [290, 104] on input "Phone Number" at bounding box center [266, 98] width 198 height 17
type input "[PHONE_NUMBER]"
click at [266, 153] on span "Send Code" at bounding box center [266, 153] width 30 height 5
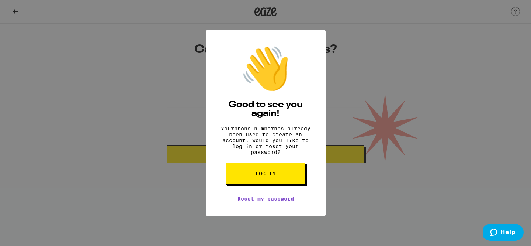
click at [259, 176] on span "Log in" at bounding box center [266, 173] width 20 height 5
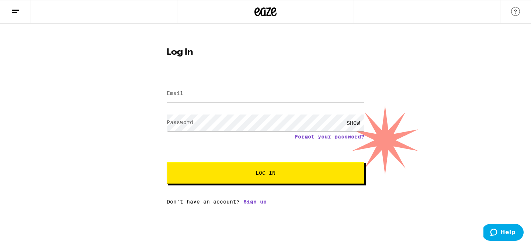
type input "[EMAIL_ADDRESS][DOMAIN_NAME]"
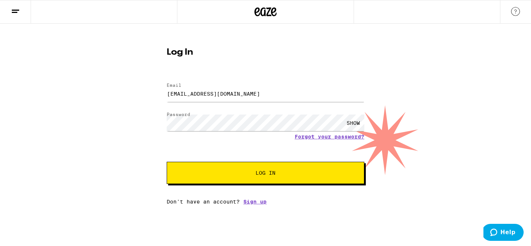
click at [267, 173] on span "Log In" at bounding box center [266, 172] width 20 height 5
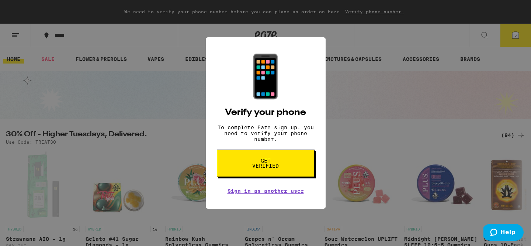
click at [271, 168] on span "Get verified" at bounding box center [266, 163] width 38 height 10
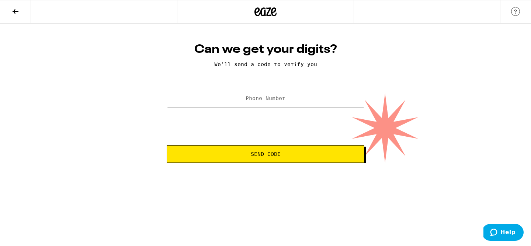
click at [263, 101] on label "Phone Number" at bounding box center [266, 98] width 40 height 6
type input "[PHONE_NUMBER]"
click at [282, 159] on button "Send Code" at bounding box center [266, 154] width 198 height 18
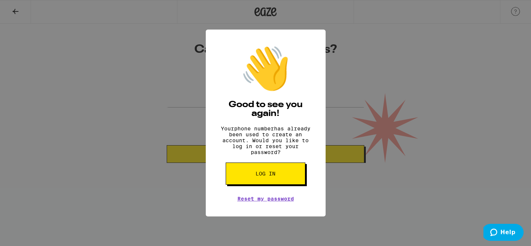
click at [283, 177] on button "Log in" at bounding box center [266, 173] width 80 height 22
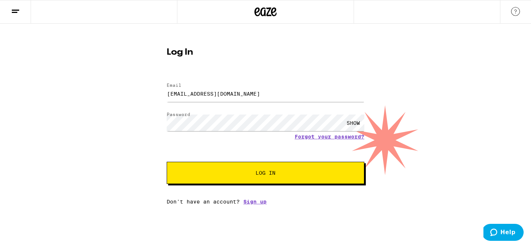
click at [283, 177] on button "Log In" at bounding box center [266, 173] width 198 height 22
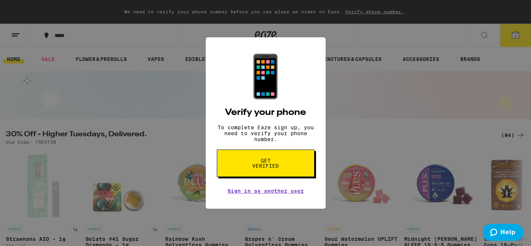
click at [275, 168] on span "Get verified" at bounding box center [266, 163] width 38 height 10
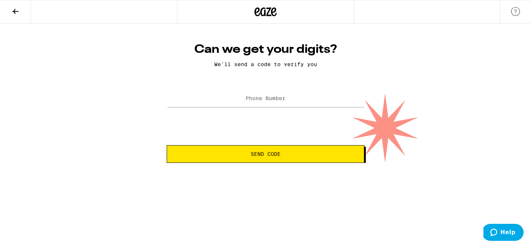
click at [277, 101] on label "Phone Number" at bounding box center [266, 98] width 40 height 6
type input "[PHONE_NUMBER]"
click at [281, 150] on button "Send Code" at bounding box center [266, 154] width 198 height 18
